Goal: Task Accomplishment & Management: Manage account settings

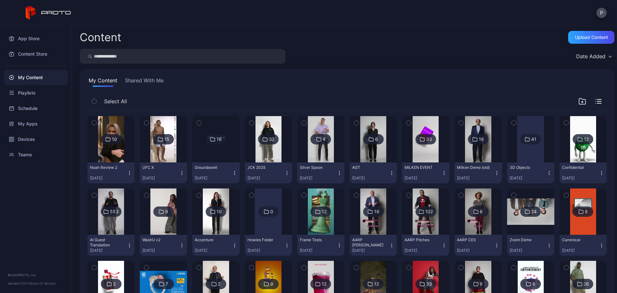
click at [141, 78] on button "Shared With Me" at bounding box center [144, 81] width 41 height 10
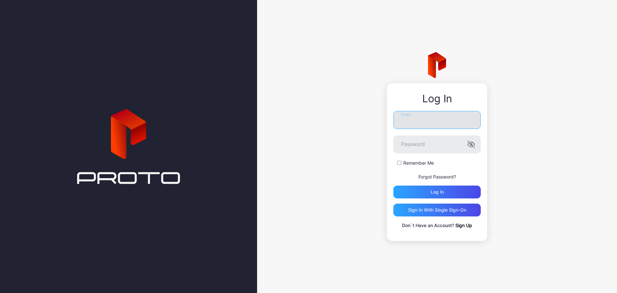
type input "**********"
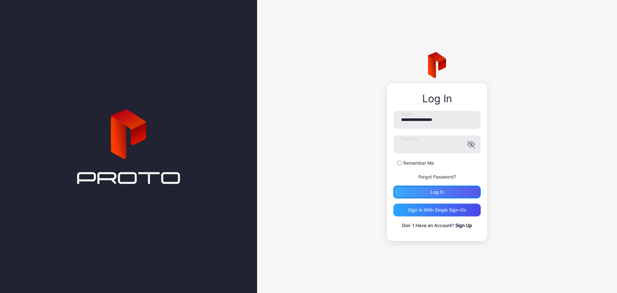
click at [438, 194] on div "Log in" at bounding box center [436, 191] width 13 height 5
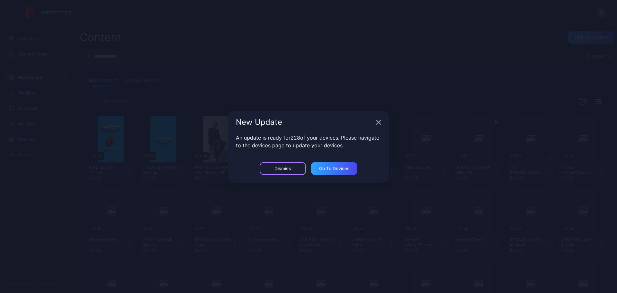
click at [292, 171] on div "Dismiss" at bounding box center [282, 168] width 46 height 13
